Goal: Transaction & Acquisition: Book appointment/travel/reservation

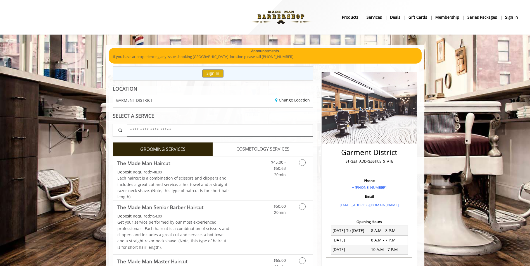
click at [208, 131] on input "text" at bounding box center [220, 130] width 186 height 13
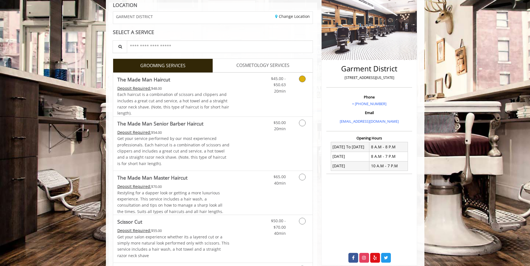
click at [297, 83] on link "Grooming services" at bounding box center [301, 83] width 14 height 21
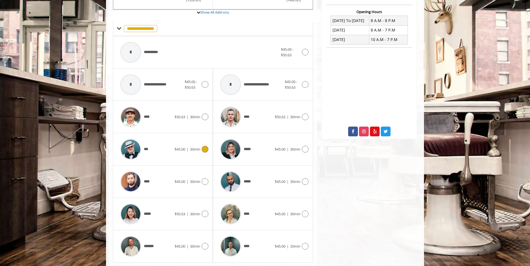
scroll to position [224, 0]
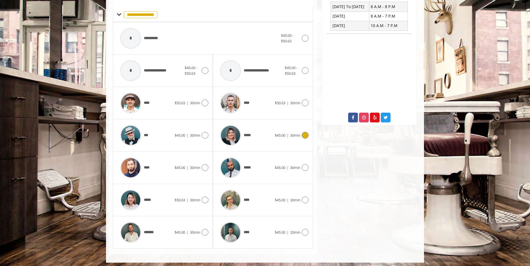
click at [243, 137] on div at bounding box center [230, 135] width 27 height 27
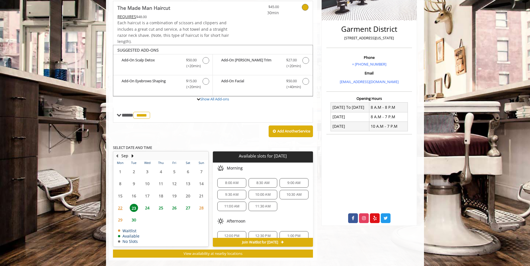
scroll to position [132, 0]
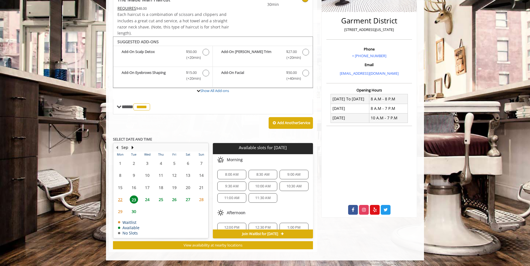
click at [283, 186] on span "10:30 AM" at bounding box center [294, 186] width 24 height 4
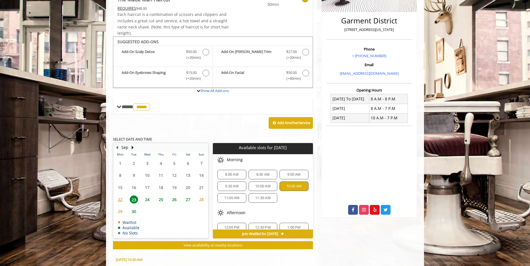
scroll to position [233, 0]
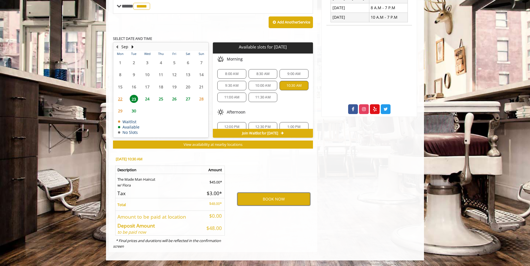
click at [270, 200] on button "BOOK NOW" at bounding box center [274, 199] width 73 height 13
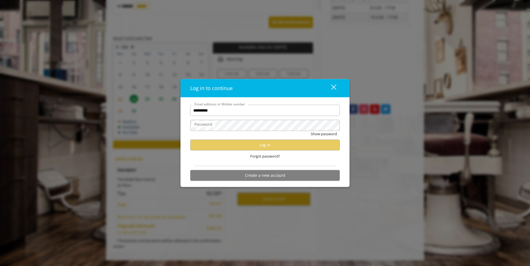
type input "**********"
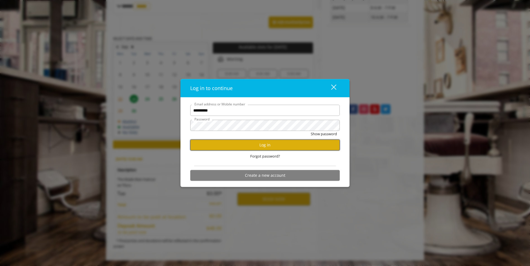
click at [248, 144] on button "Log in" at bounding box center [265, 145] width 150 height 11
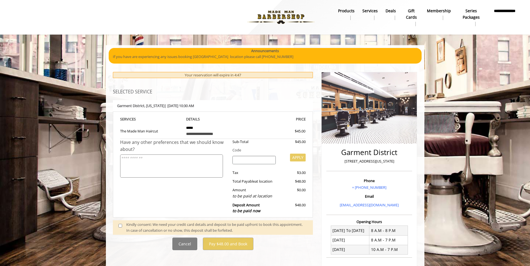
scroll to position [28, 0]
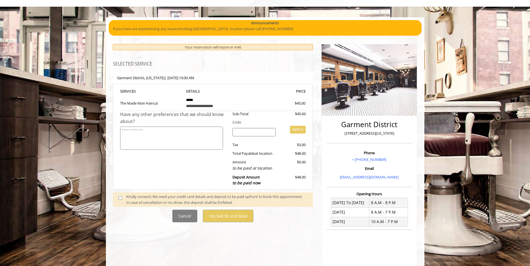
click at [129, 200] on div "Kindly consent: We need your credit card details and deposit to be paid upfront…" at bounding box center [216, 200] width 181 height 12
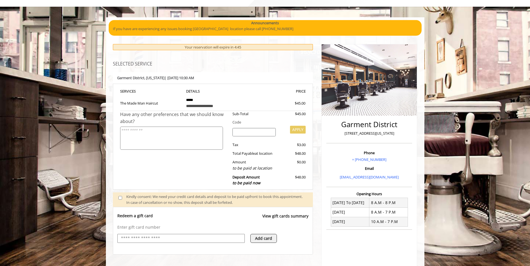
scroll to position [49, 0]
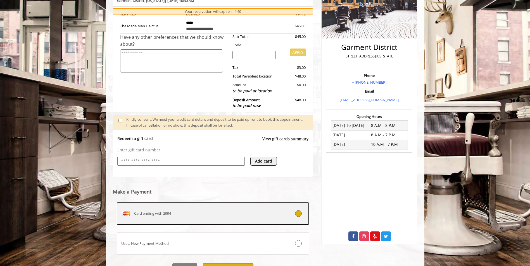
click at [185, 216] on div "Card ending with 2994" at bounding box center [197, 213] width 160 height 9
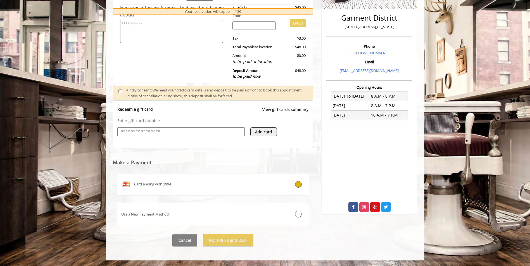
click at [208, 184] on div "Card ending with 2994" at bounding box center [197, 184] width 160 height 9
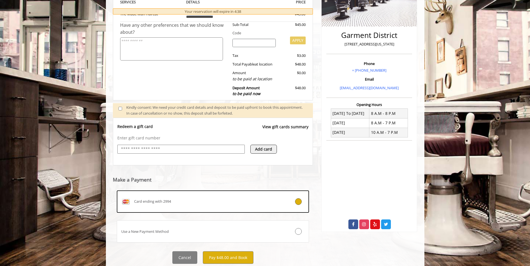
scroll to position [135, 0]
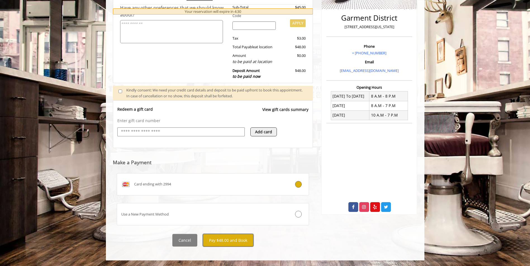
click at [229, 242] on button "Pay $48.00 and Book" at bounding box center [228, 240] width 51 height 13
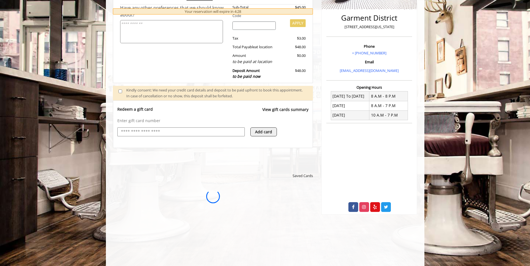
scroll to position [0, 0]
